Goal: Transaction & Acquisition: Register for event/course

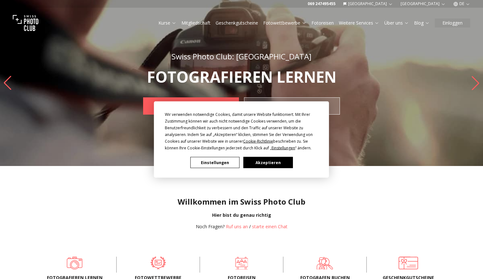
click at [291, 156] on div "Wir verwenden notwendige Cookies, damit unsere Website funktioniert. Mit Ihrer …" at bounding box center [241, 139] width 153 height 57
click at [282, 162] on button "Akzeptieren" at bounding box center [267, 162] width 49 height 11
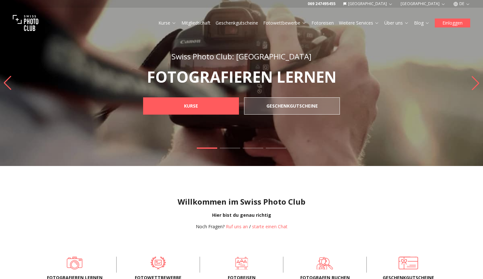
click at [446, 23] on button "Einloggen" at bounding box center [451, 23] width 35 height 9
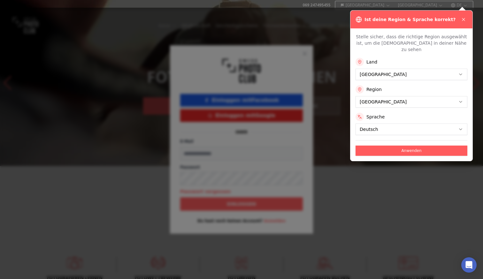
click at [392, 142] on div at bounding box center [241, 139] width 483 height 279
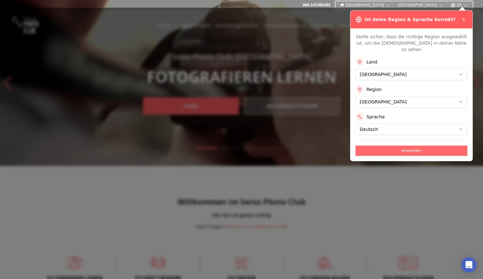
click at [391, 146] on button "Anwenden" at bounding box center [411, 151] width 112 height 10
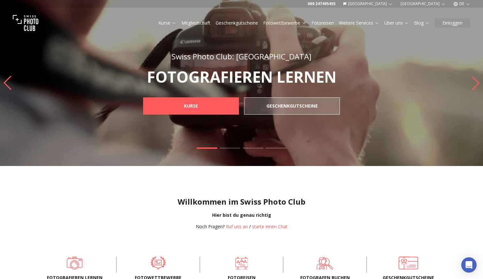
click at [454, 28] on div "Kurse Mitgliedschaft Geschenkgutscheine Fotowettbewerbe Fotoreisen Weitere Serv…" at bounding box center [241, 23] width 483 height 31
click at [454, 25] on button "Einloggen" at bounding box center [451, 23] width 35 height 9
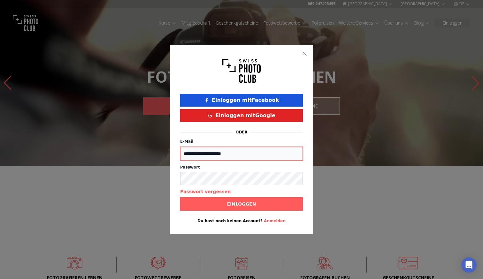
type input "**********"
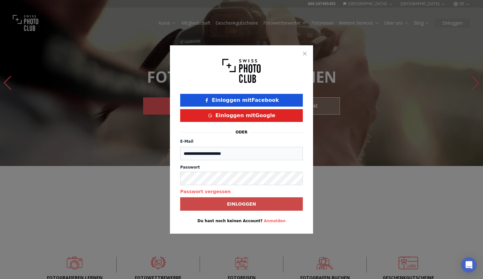
click at [227, 204] on span "Einloggen" at bounding box center [241, 203] width 39 height 11
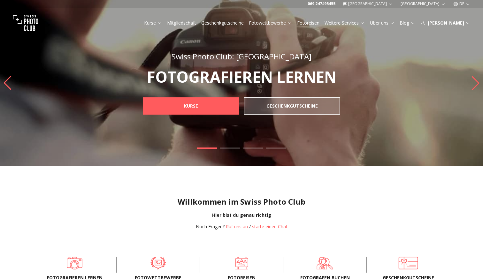
click at [279, 21] on link "Fotowettbewerbe" at bounding box center [270, 23] width 43 height 6
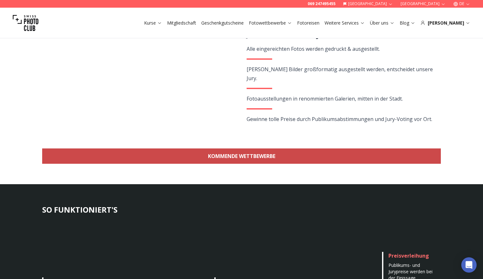
click at [241, 155] on link "KOMMENDE WETTBEWERBE" at bounding box center [241, 155] width 398 height 15
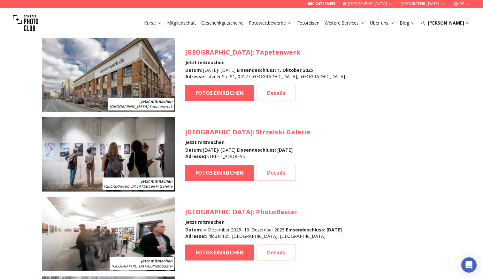
scroll to position [850, 0]
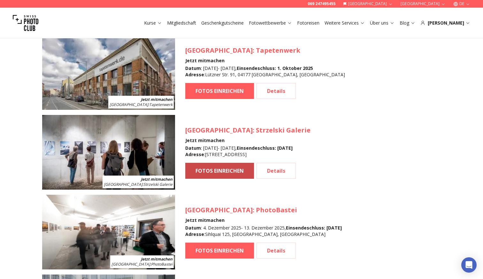
click at [230, 169] on link "FOTOS EINREICHEN" at bounding box center [219, 171] width 69 height 16
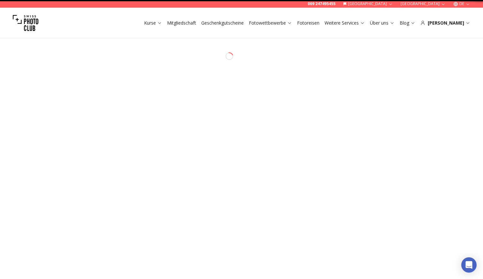
select select "*******"
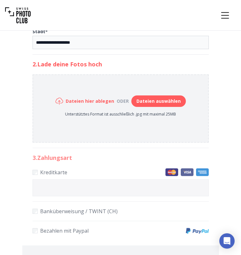
scroll to position [385, 0]
